Goal: Information Seeking & Learning: Learn about a topic

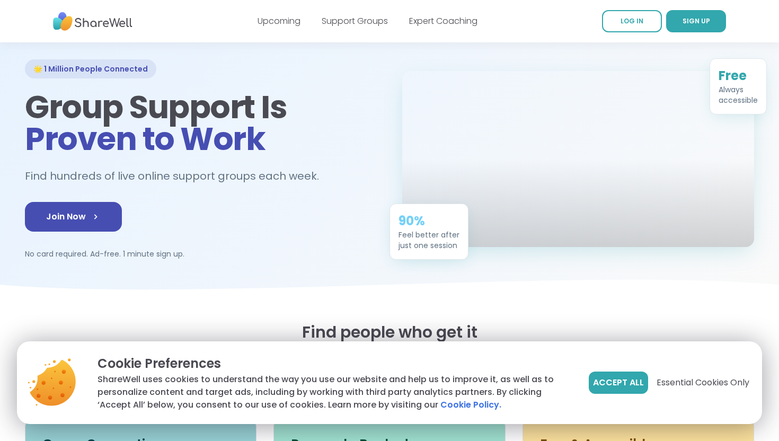
scroll to position [50, 0]
click at [609, 384] on span "Accept All" at bounding box center [618, 382] width 51 height 13
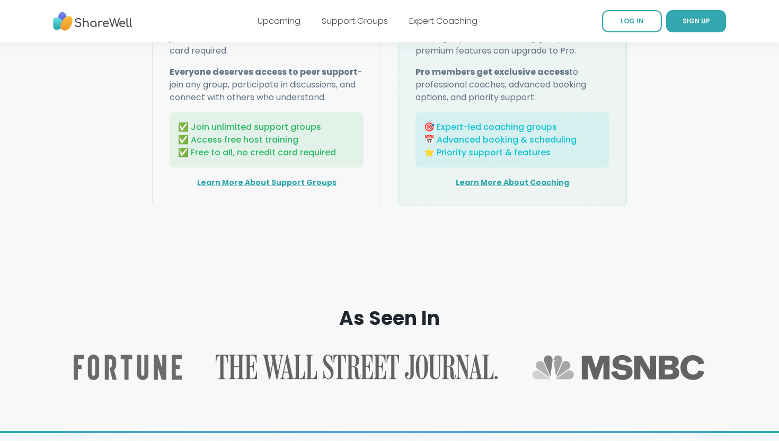
scroll to position [1479, 0]
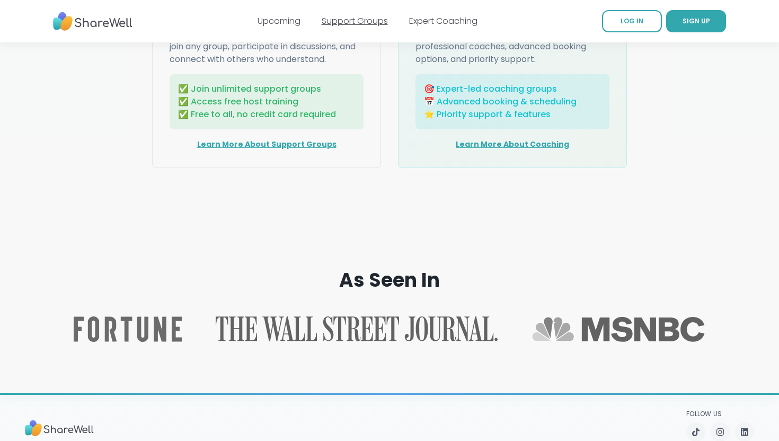
click at [369, 21] on link "Support Groups" at bounding box center [355, 21] width 66 height 12
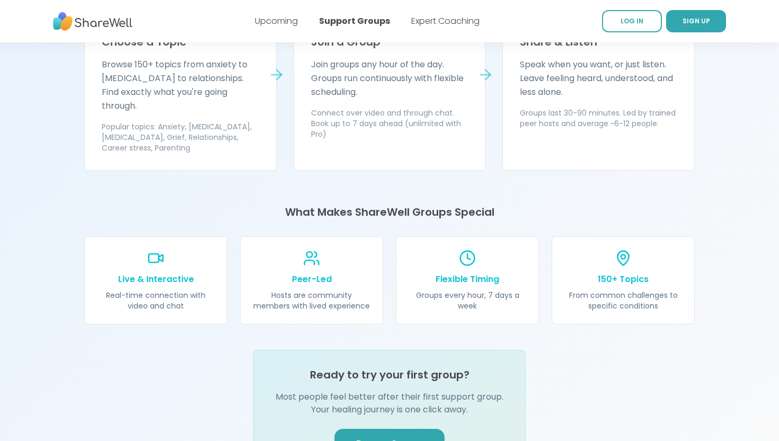
scroll to position [1136, 0]
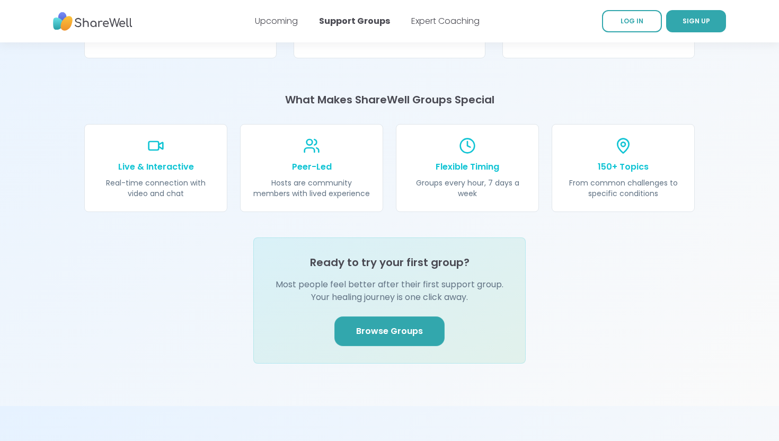
click at [396, 325] on span "Browse Groups" at bounding box center [389, 331] width 67 height 13
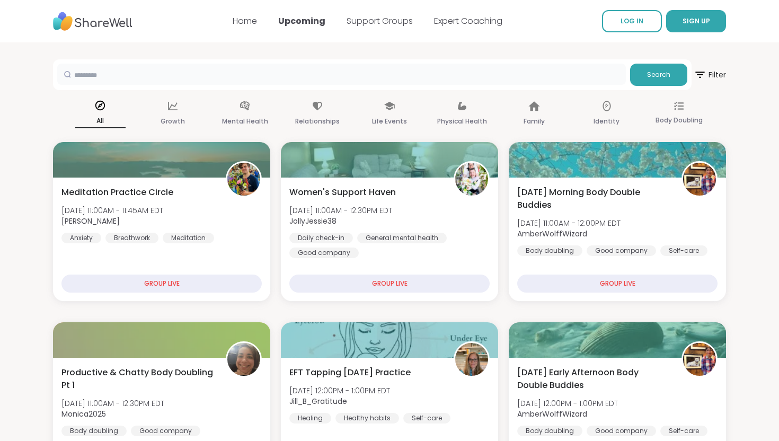
click at [247, 79] on input "text" at bounding box center [341, 74] width 568 height 21
type input "***"
click at [655, 74] on span "Search" at bounding box center [658, 75] width 23 height 10
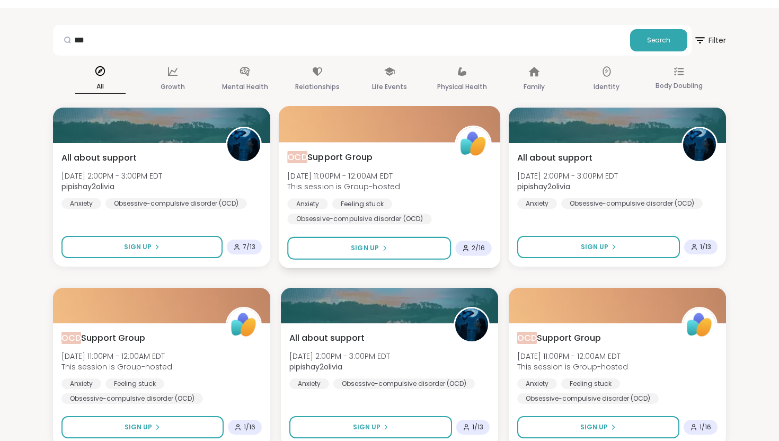
scroll to position [33, 0]
